Goal: Transaction & Acquisition: Purchase product/service

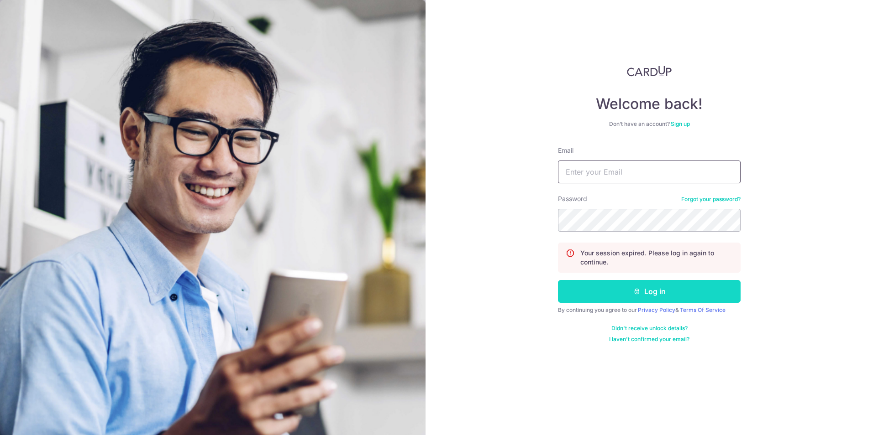
type input "asskazuki@hotmail.com"
click at [589, 288] on button "Log in" at bounding box center [649, 291] width 183 height 23
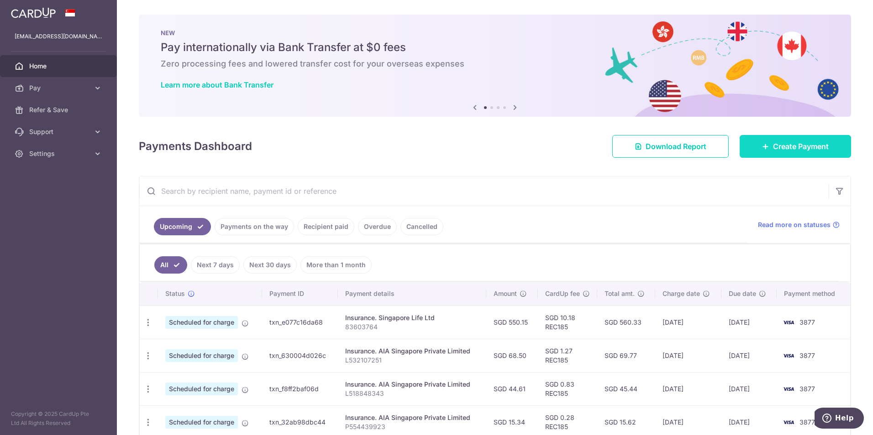
click at [814, 147] on span "Create Payment" at bounding box center [801, 146] width 56 height 11
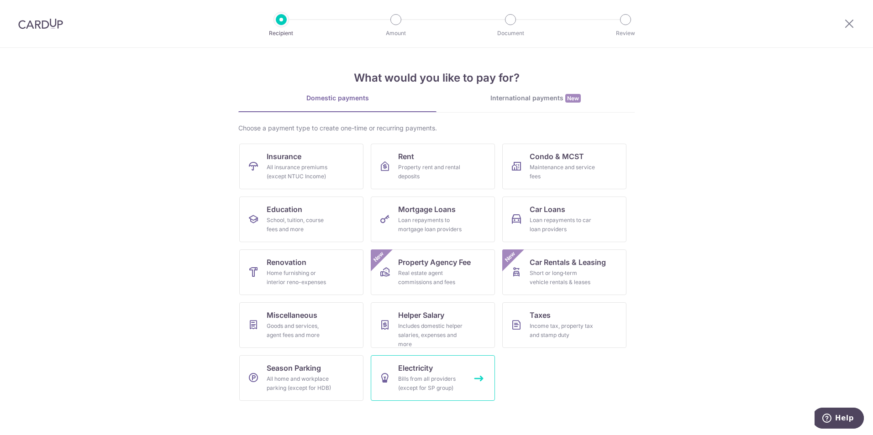
click at [404, 378] on div "Bills from all providers (except for SP group)" at bounding box center [431, 384] width 66 height 18
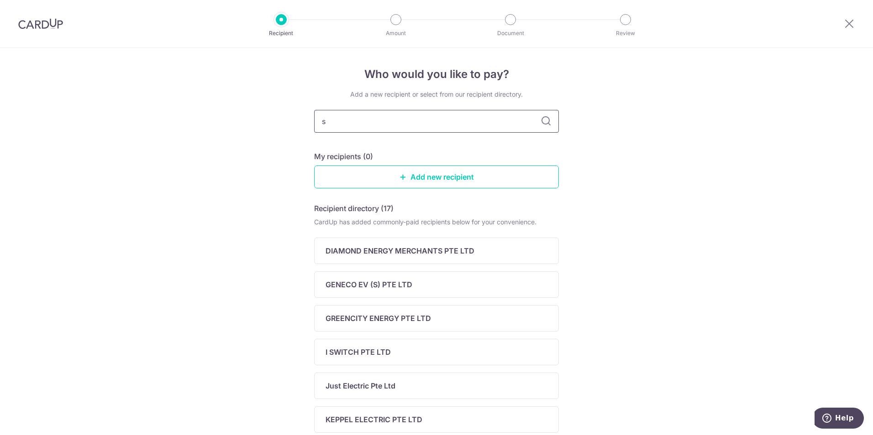
type input "sp"
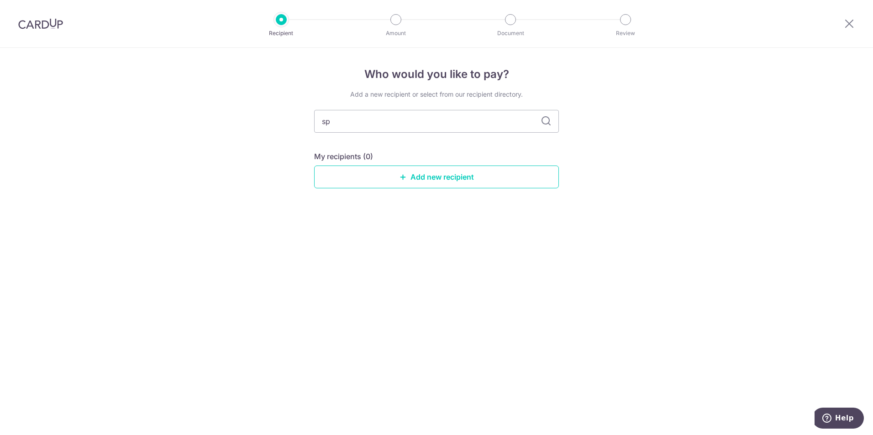
type input "s"
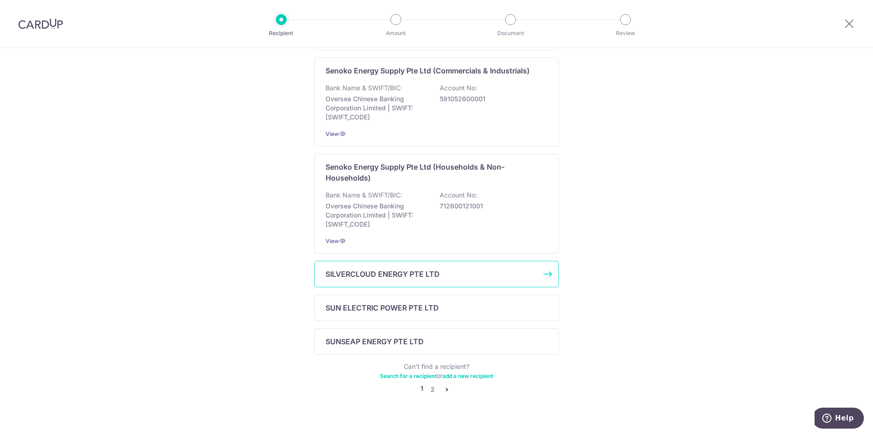
scroll to position [363, 0]
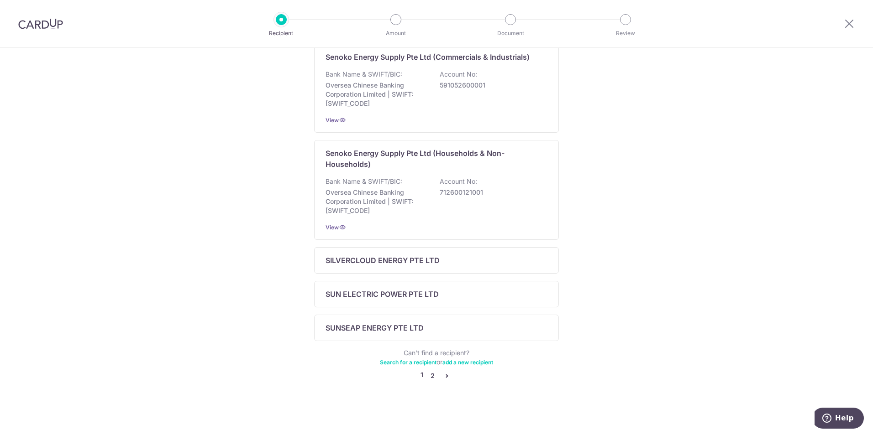
click at [431, 372] on link "2" at bounding box center [432, 376] width 11 height 11
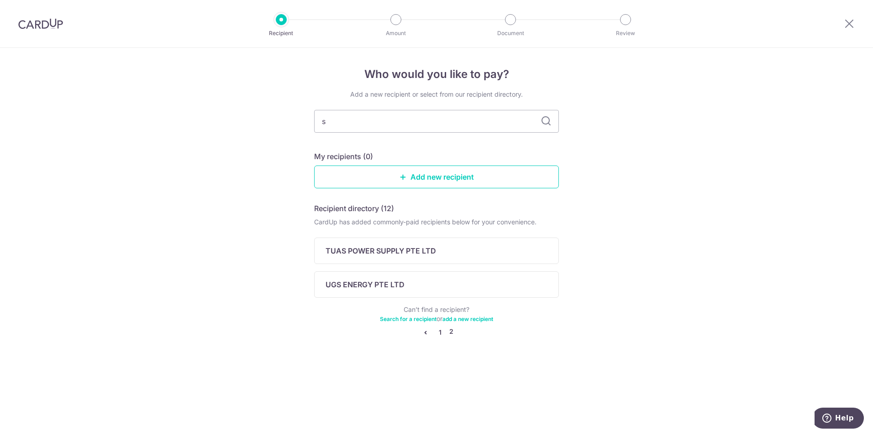
click at [440, 330] on link "1" at bounding box center [440, 332] width 11 height 11
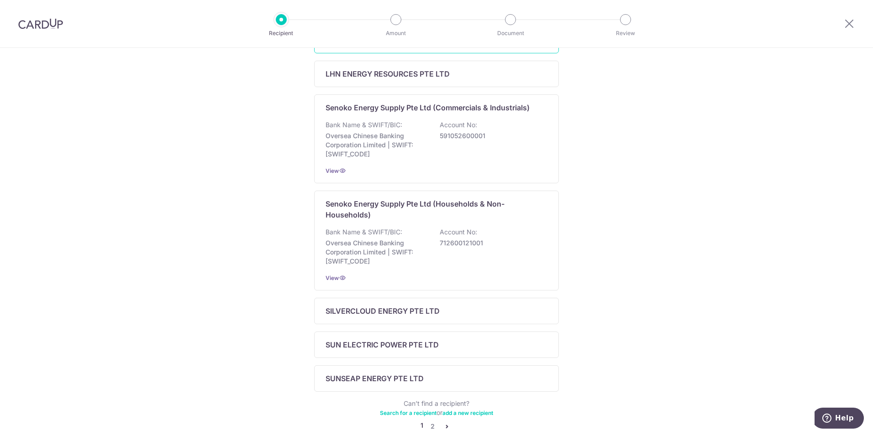
scroll to position [320, 0]
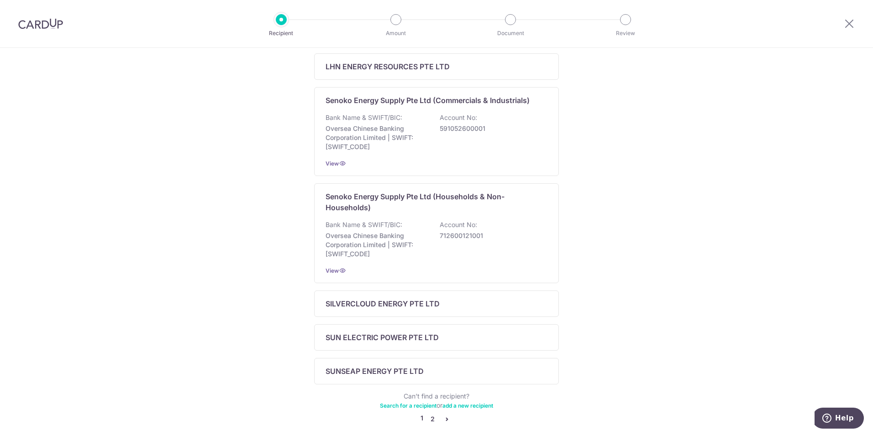
click at [429, 419] on link "2" at bounding box center [432, 419] width 11 height 11
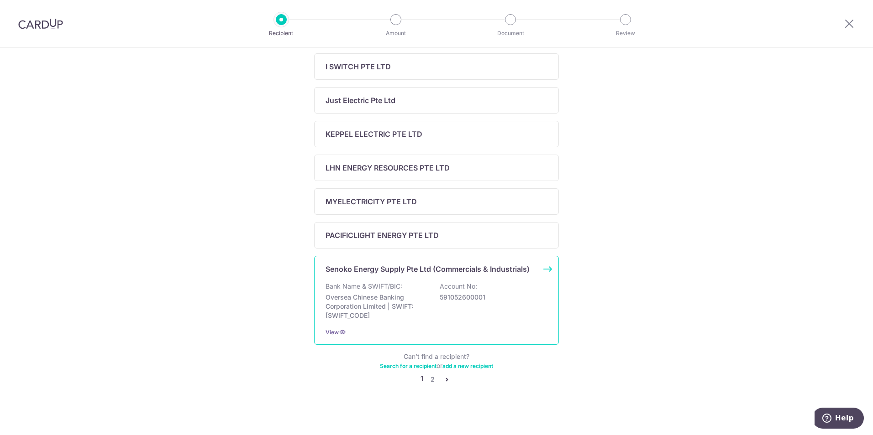
scroll to position [289, 0]
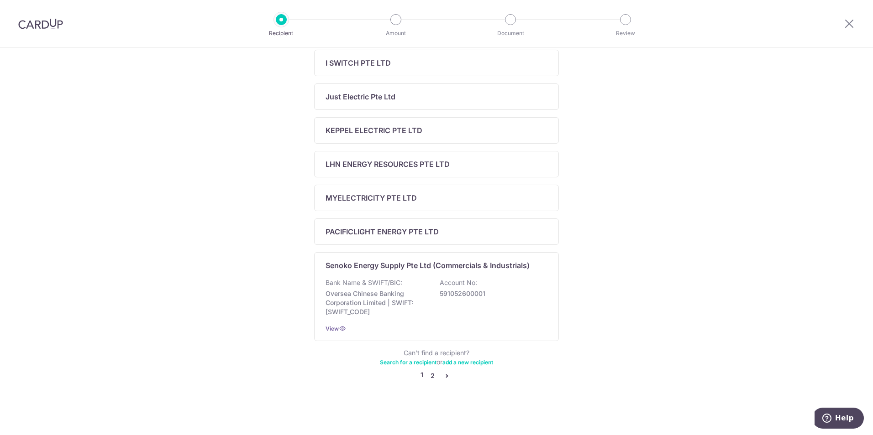
click at [431, 378] on link "2" at bounding box center [432, 376] width 11 height 11
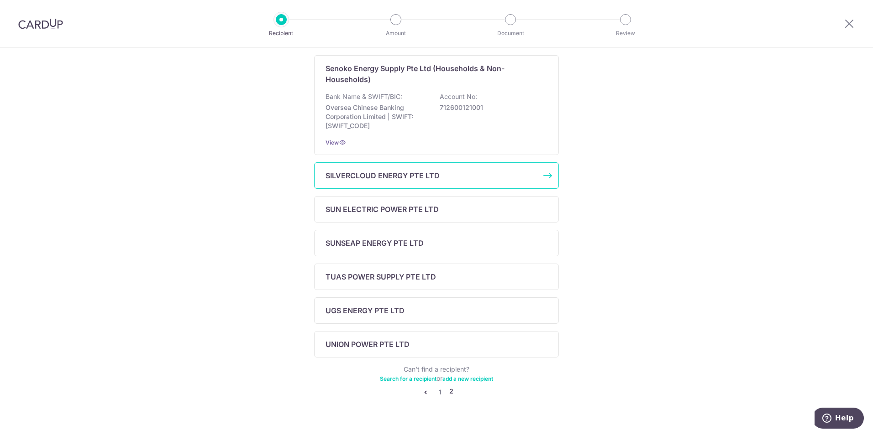
scroll to position [0, 0]
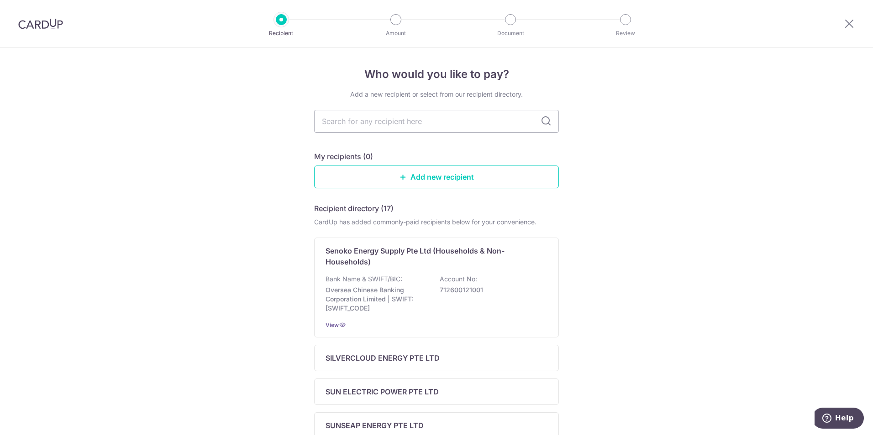
click at [725, 220] on div "Who would you like to pay? Add a new recipient or select from our recipient dir…" at bounding box center [436, 341] width 873 height 587
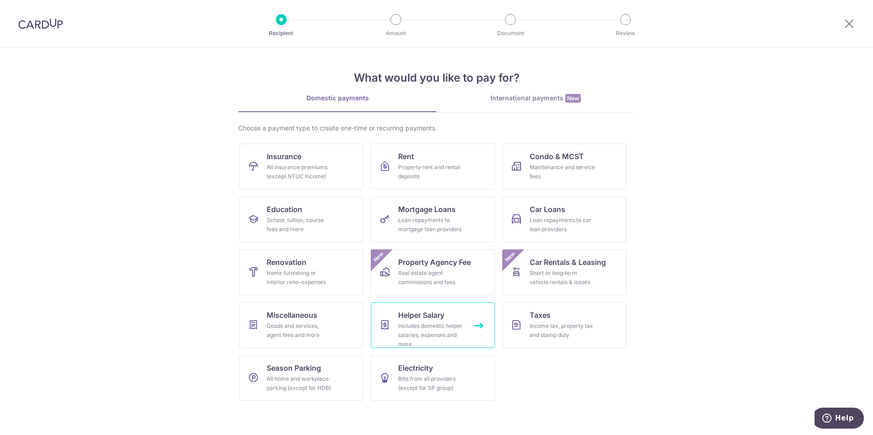
click at [451, 326] on div "Includes domestic helper salaries, expenses and more" at bounding box center [431, 335] width 66 height 27
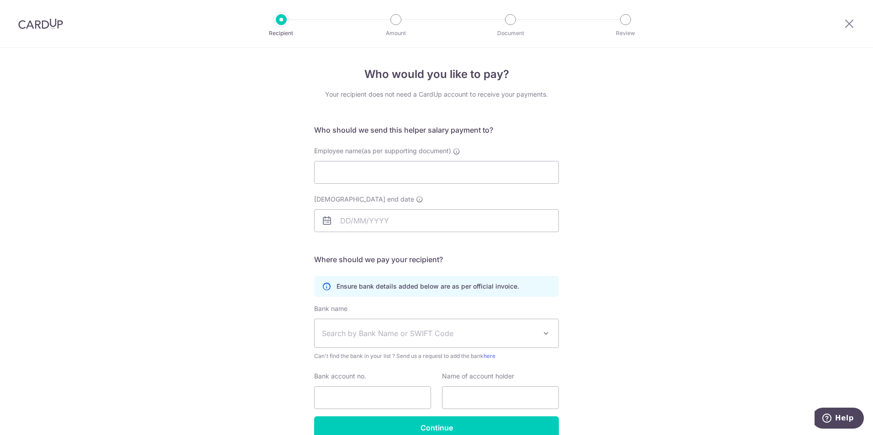
scroll to position [47, 0]
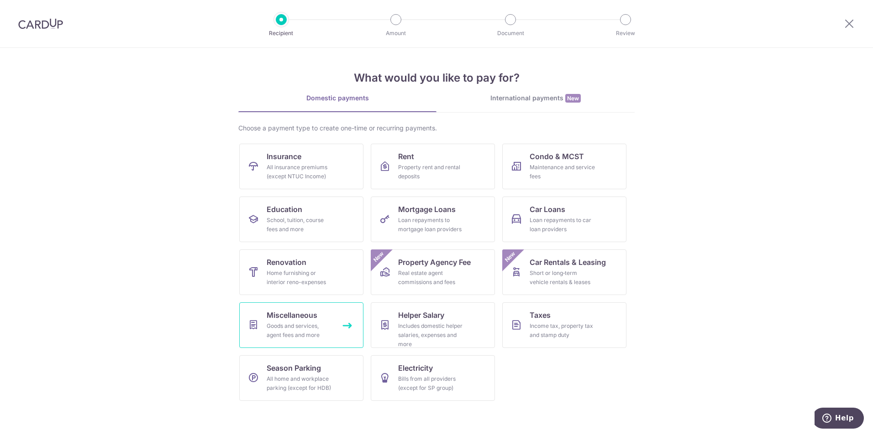
click at [313, 335] on div "Goods and services, agent fees and more" at bounding box center [300, 331] width 66 height 18
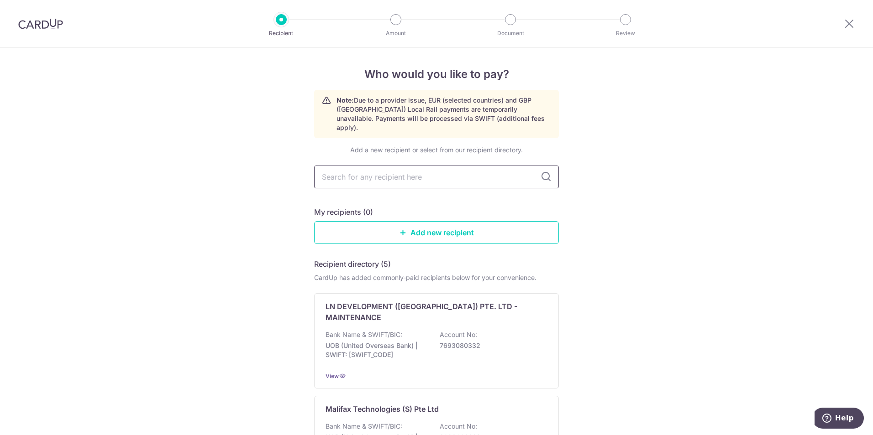
type input "s"
type input "st"
type input "stem"
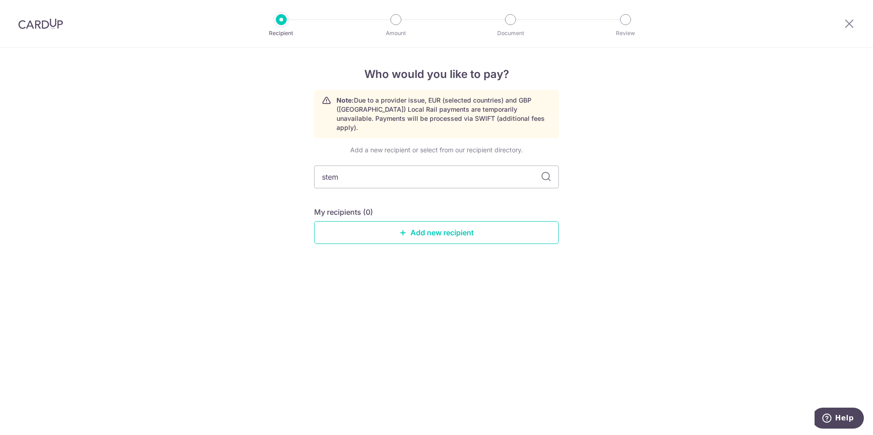
type input "stemc"
type input "s"
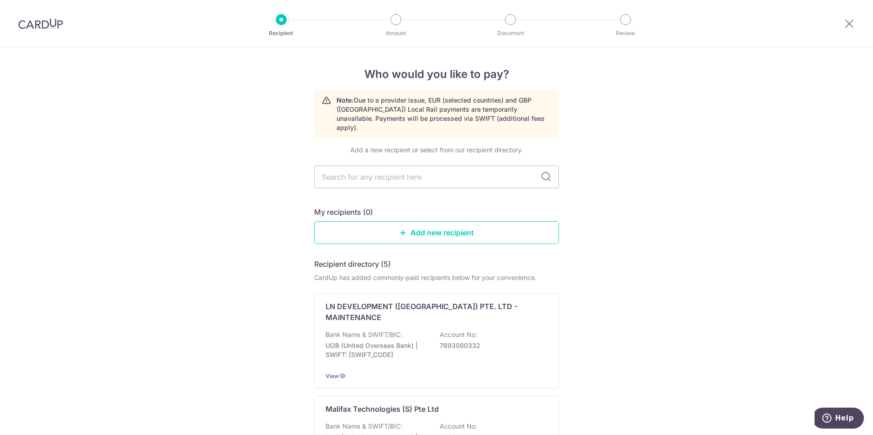
click at [22, 15] on div at bounding box center [40, 23] width 81 height 47
click at [23, 26] on img at bounding box center [40, 23] width 45 height 11
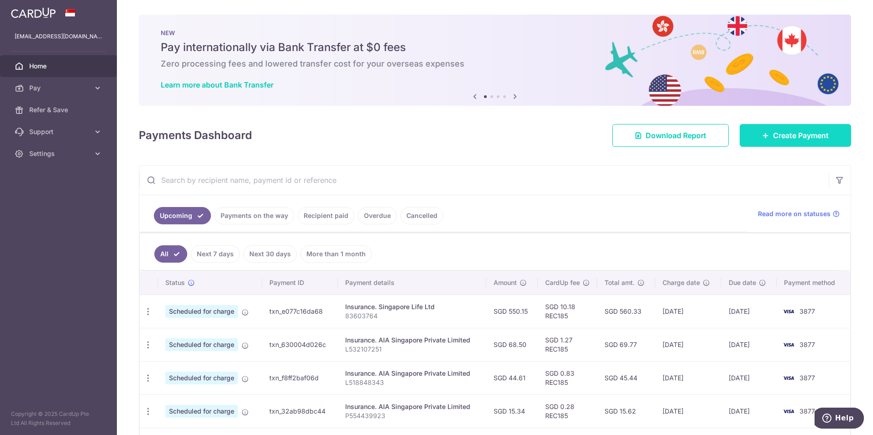
click at [763, 141] on link "Create Payment" at bounding box center [794, 135] width 111 height 23
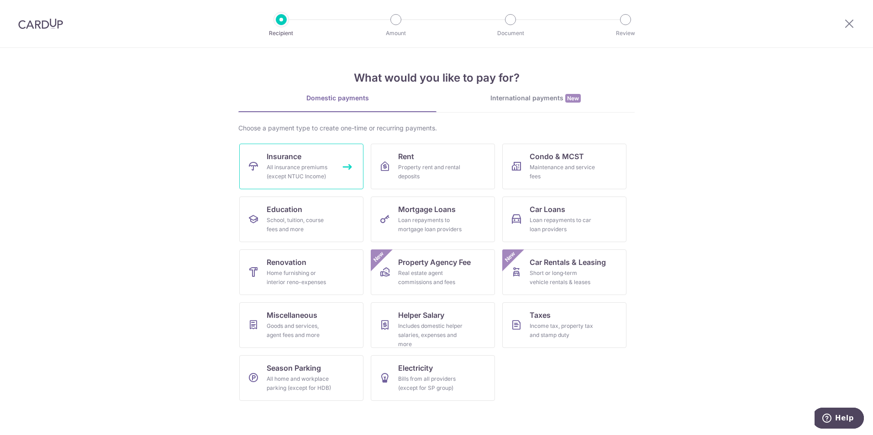
click at [303, 170] on div "All insurance premiums (except NTUC Income)" at bounding box center [300, 172] width 66 height 18
click at [32, 24] on img at bounding box center [40, 23] width 45 height 11
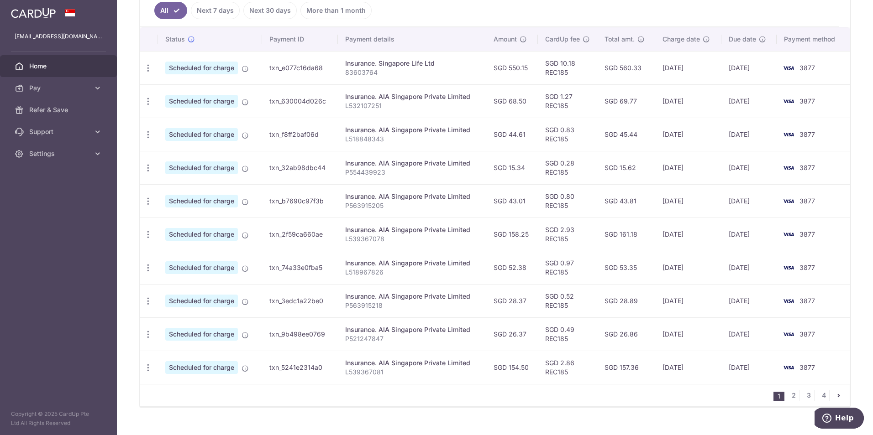
scroll to position [259, 0]
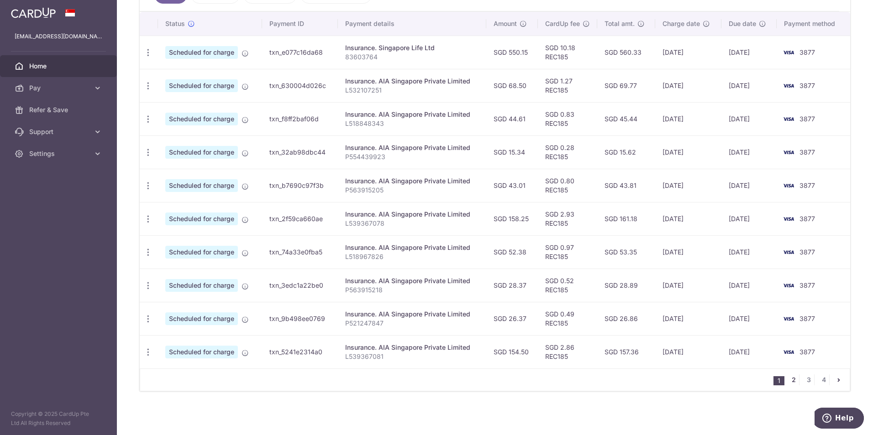
click at [792, 381] on link "2" at bounding box center [793, 380] width 11 height 11
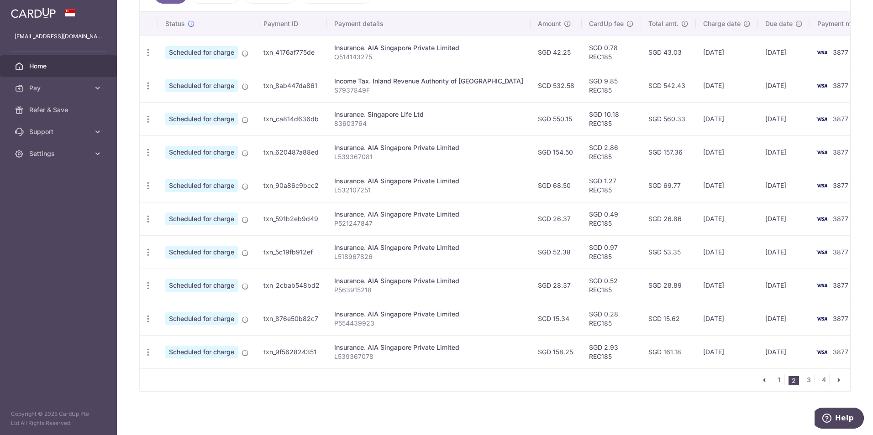
scroll to position [31, 0]
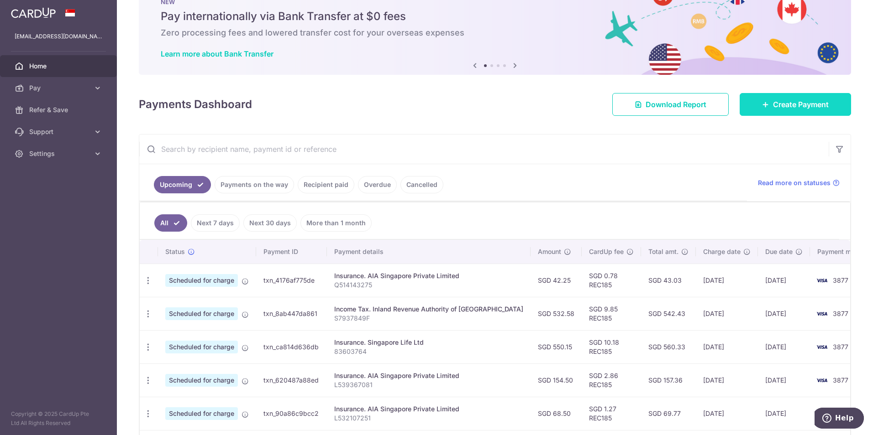
click at [779, 96] on link "Create Payment" at bounding box center [794, 104] width 111 height 23
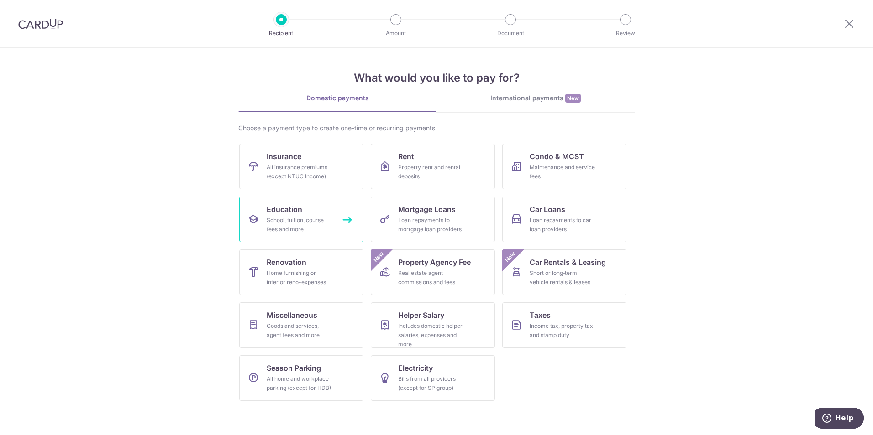
click at [332, 205] on link "Education School, tuition, course fees and more" at bounding box center [301, 220] width 124 height 46
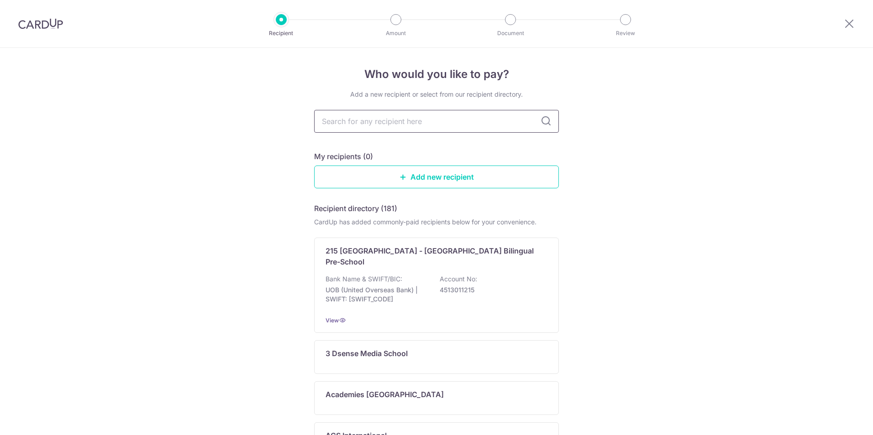
type input "DISTINCT CREATIVE ARTS PTE. LTD"
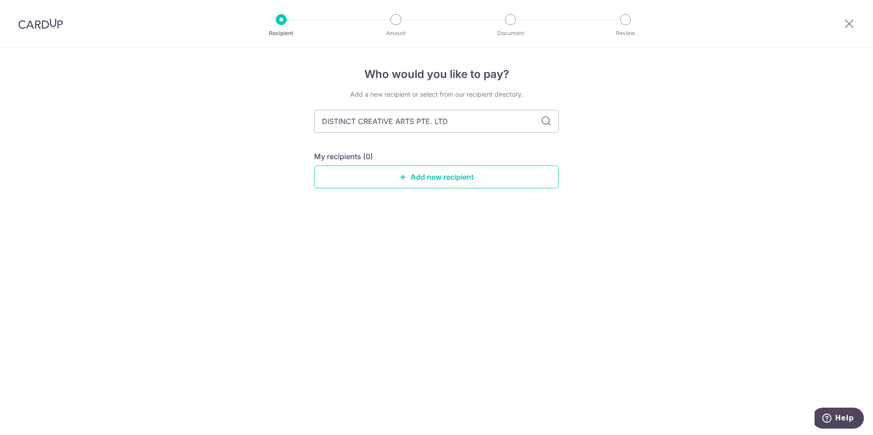
click at [544, 122] on icon at bounding box center [545, 121] width 11 height 11
click at [33, 26] on img at bounding box center [40, 23] width 45 height 11
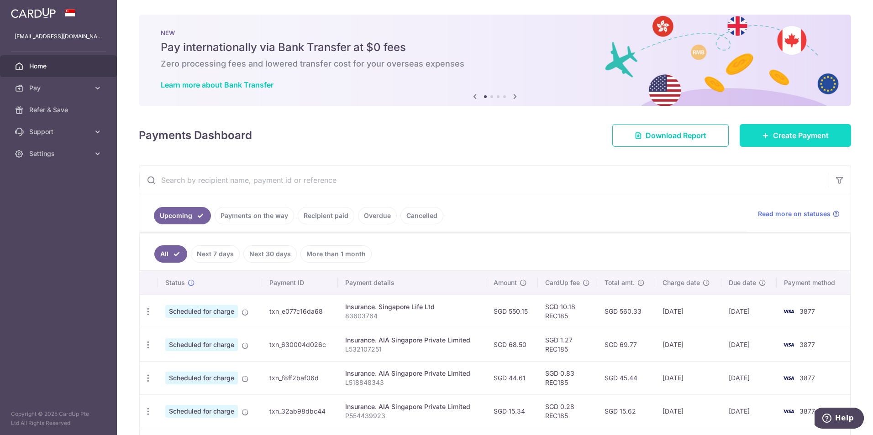
click at [806, 132] on span "Create Payment" at bounding box center [801, 135] width 56 height 11
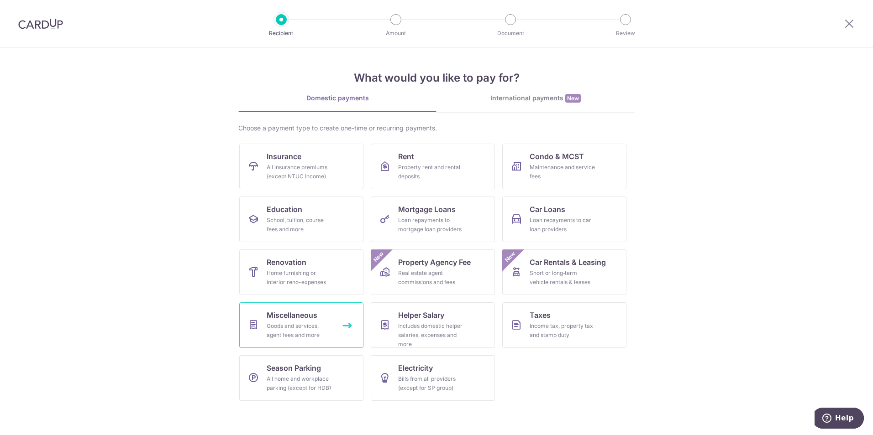
click at [319, 336] on div "Goods and services, agent fees and more" at bounding box center [300, 331] width 66 height 18
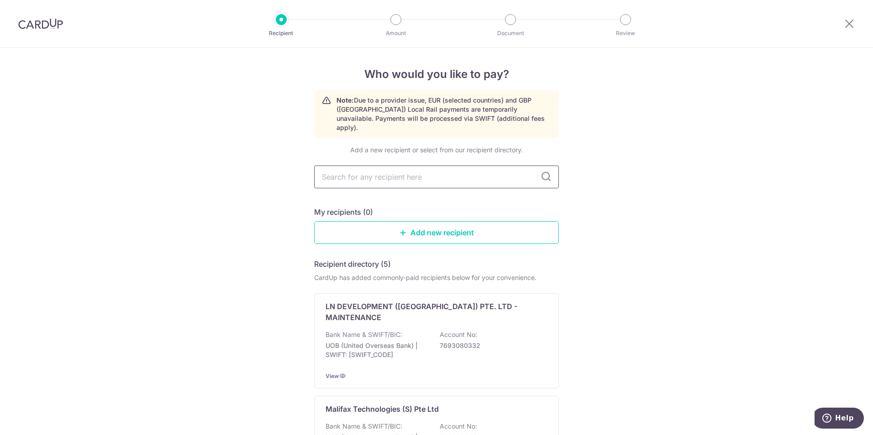
type input "DISTINCT CREATIVE ARTS PTE. LTD"
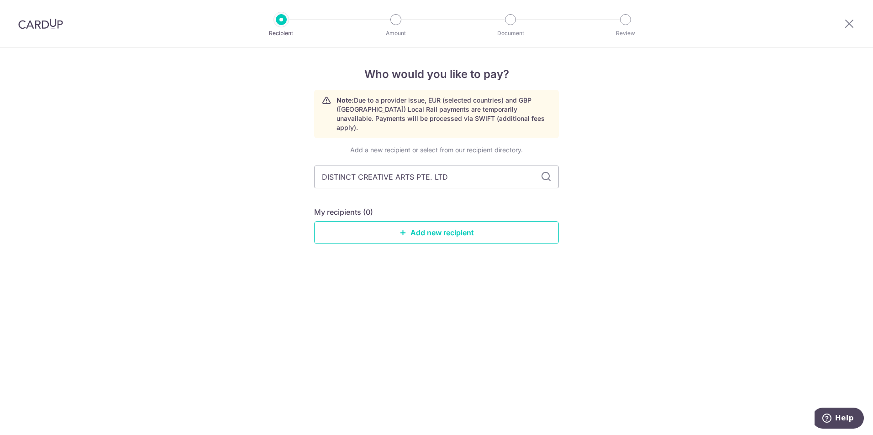
click at [549, 172] on icon at bounding box center [545, 177] width 11 height 11
click at [30, 27] on img at bounding box center [40, 23] width 45 height 11
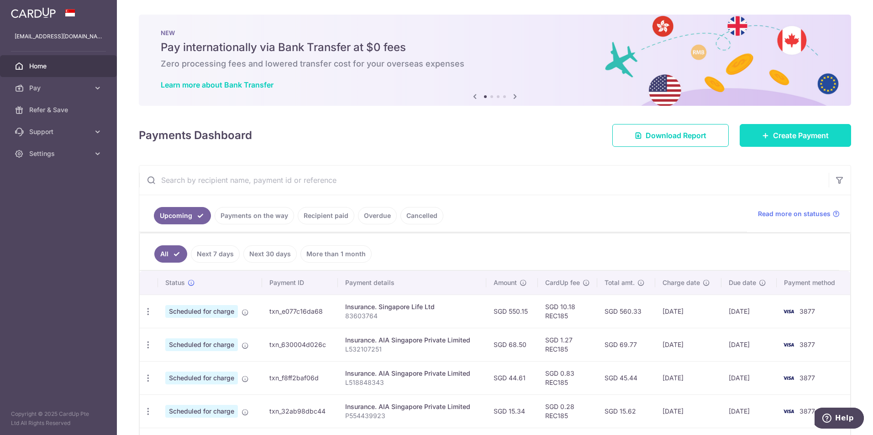
click at [762, 135] on icon at bounding box center [765, 135] width 7 height 7
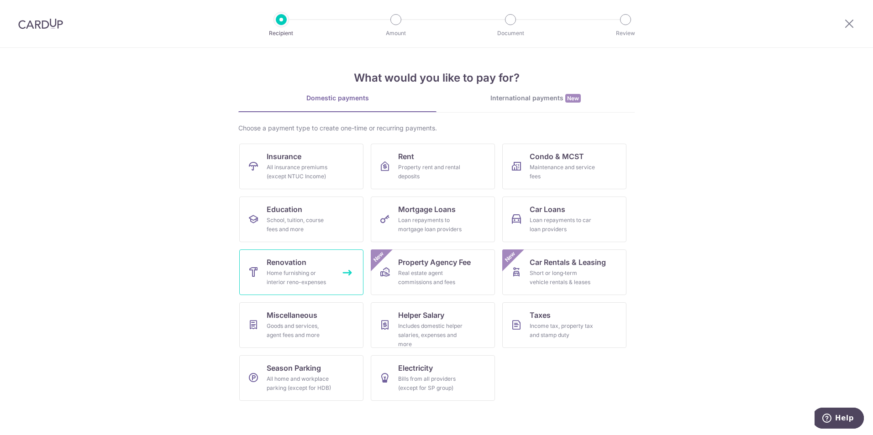
click at [328, 281] on div "Home furnishing or interior reno-expenses" at bounding box center [300, 278] width 66 height 18
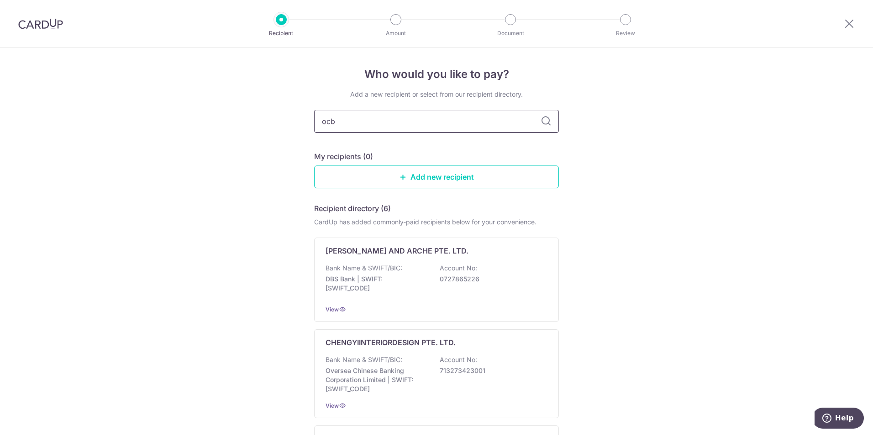
type input "ocbc"
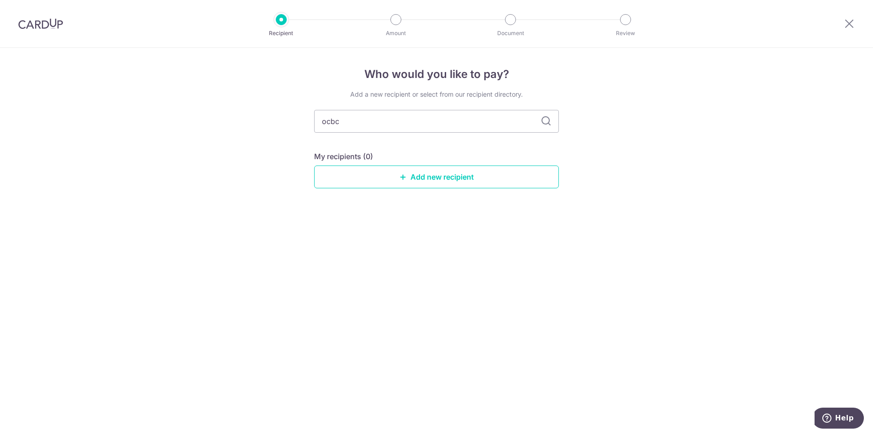
click at [544, 123] on icon at bounding box center [545, 121] width 11 height 11
drag, startPoint x: 491, startPoint y: 125, endPoint x: 304, endPoint y: 124, distance: 186.7
click at [304, 124] on div "Who would you like to pay? Add a new recipient or select from our recipient dir…" at bounding box center [436, 242] width 873 height 388
type input "maybank"
click at [547, 122] on icon at bounding box center [545, 121] width 11 height 11
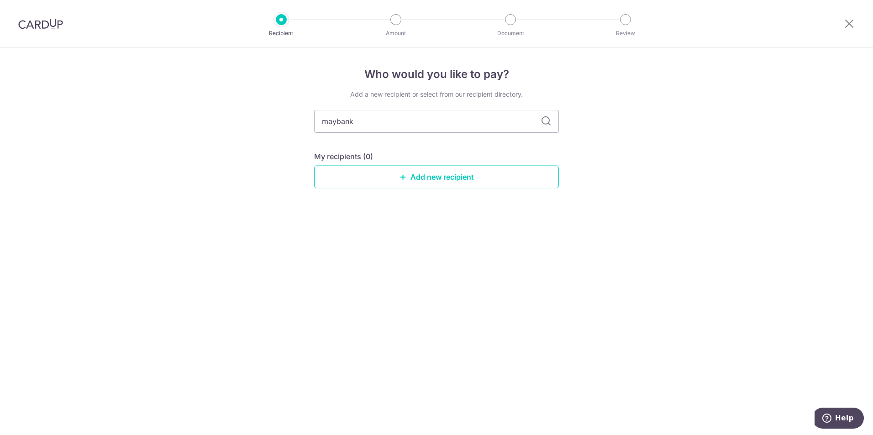
click at [39, 26] on img at bounding box center [40, 23] width 45 height 11
